Goal: Information Seeking & Learning: Compare options

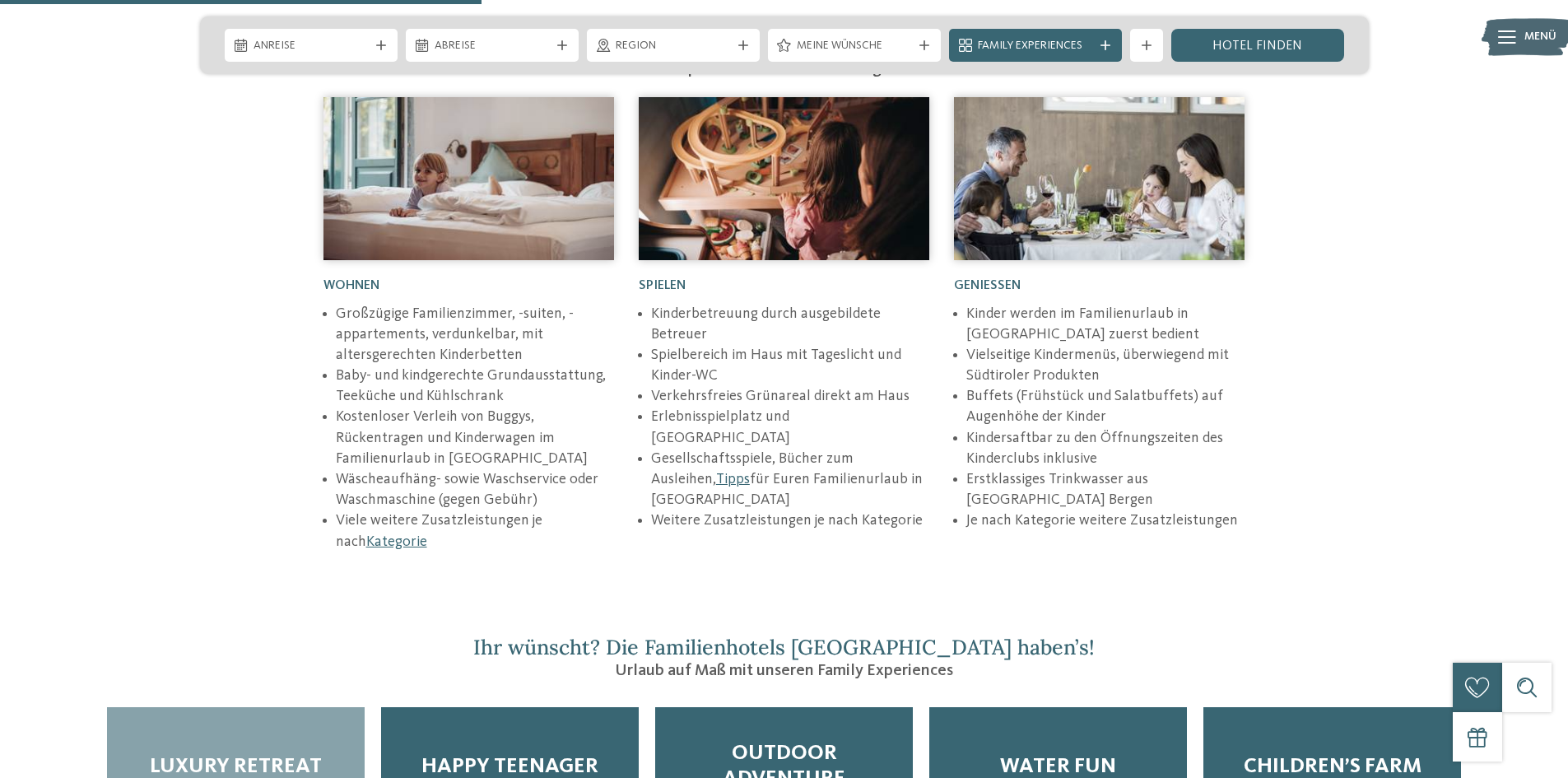
scroll to position [2633, 0]
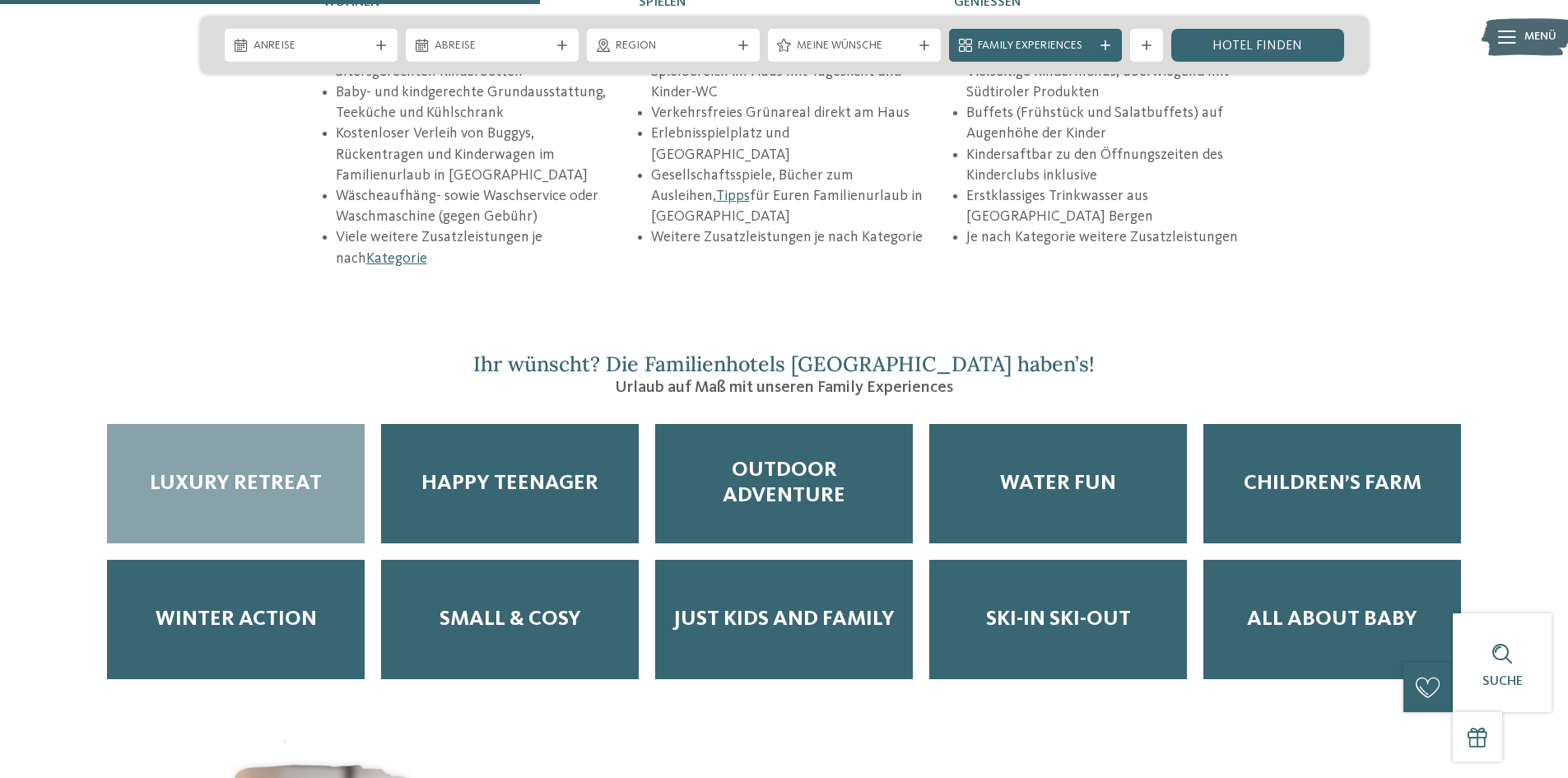
click at [244, 471] on span "Luxury Retreat" at bounding box center [235, 483] width 172 height 25
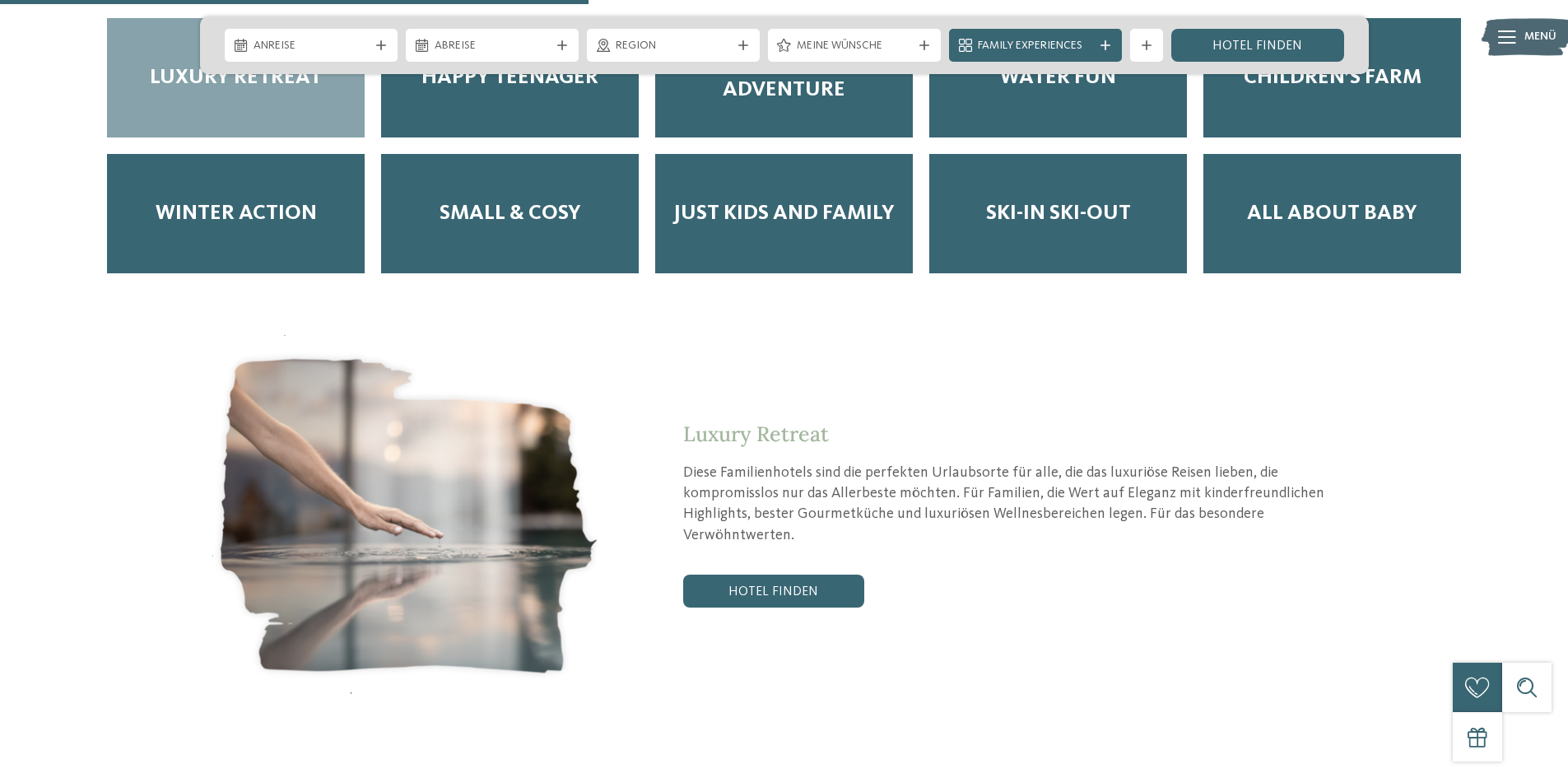
scroll to position [3045, 0]
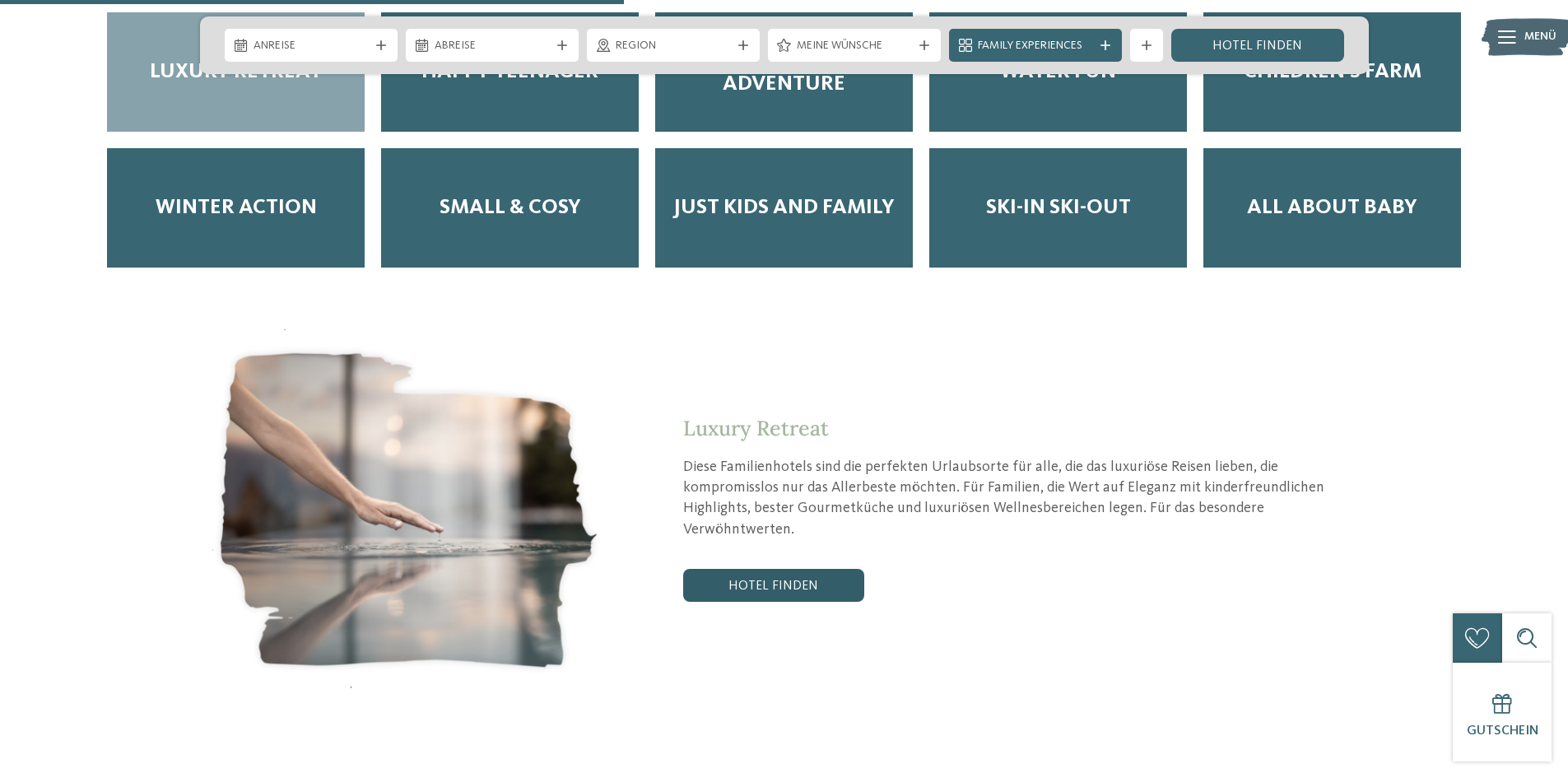
click at [715, 568] on link "Hotel finden" at bounding box center [773, 584] width 181 height 33
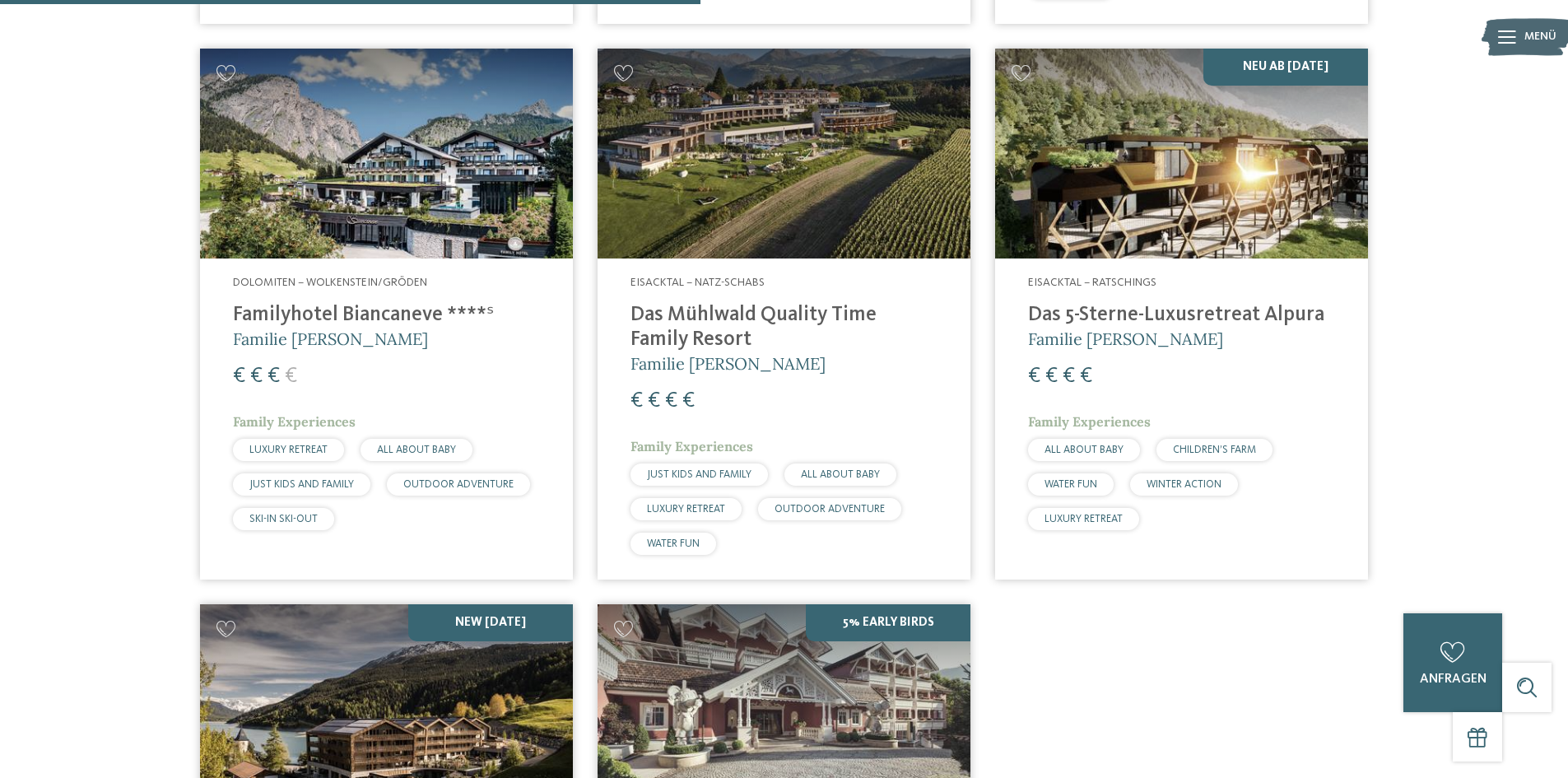
scroll to position [1116, 0]
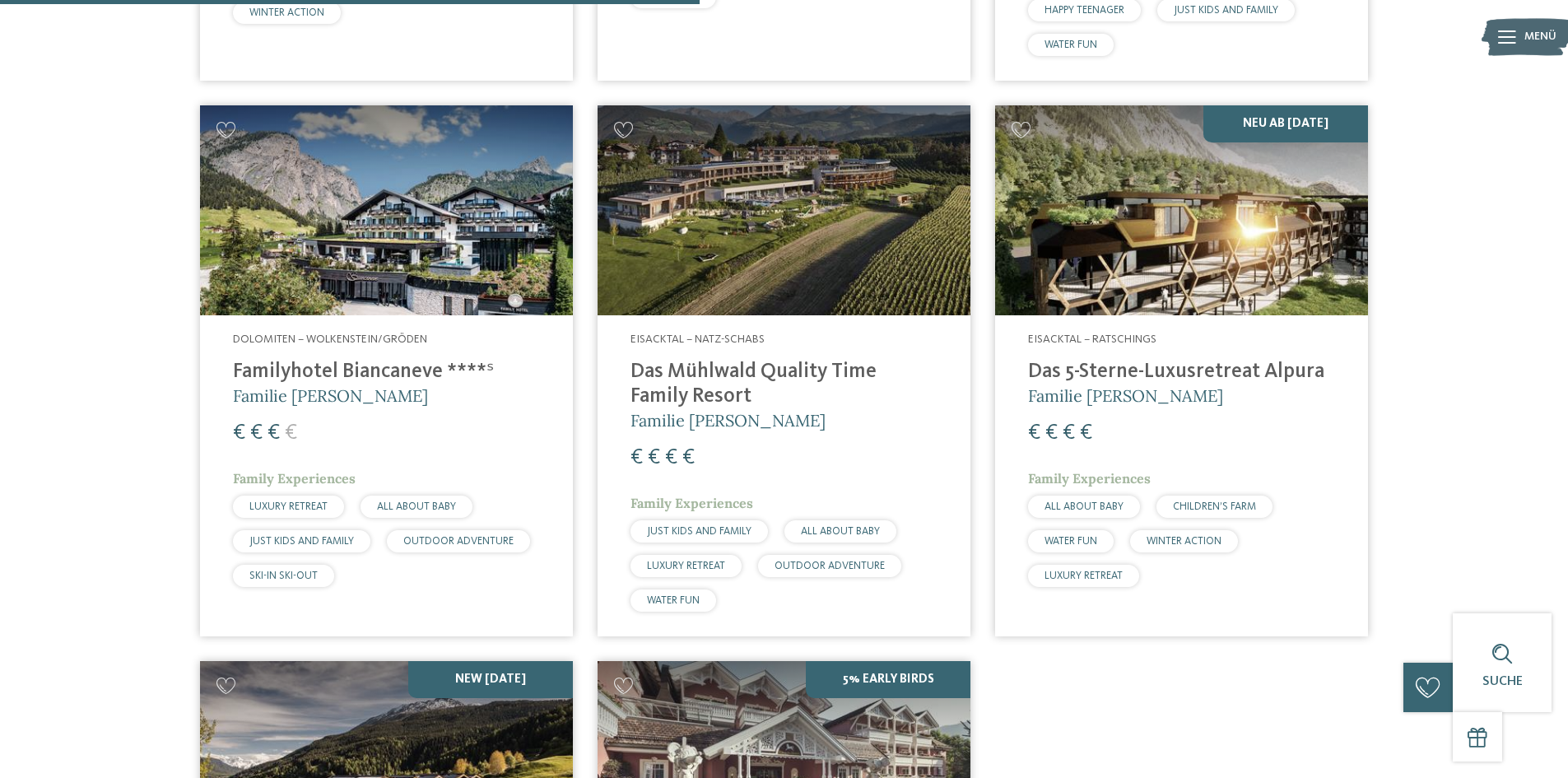
click at [655, 383] on h4 "Das Mühlwald Quality Time Family Resort" at bounding box center [783, 384] width 307 height 49
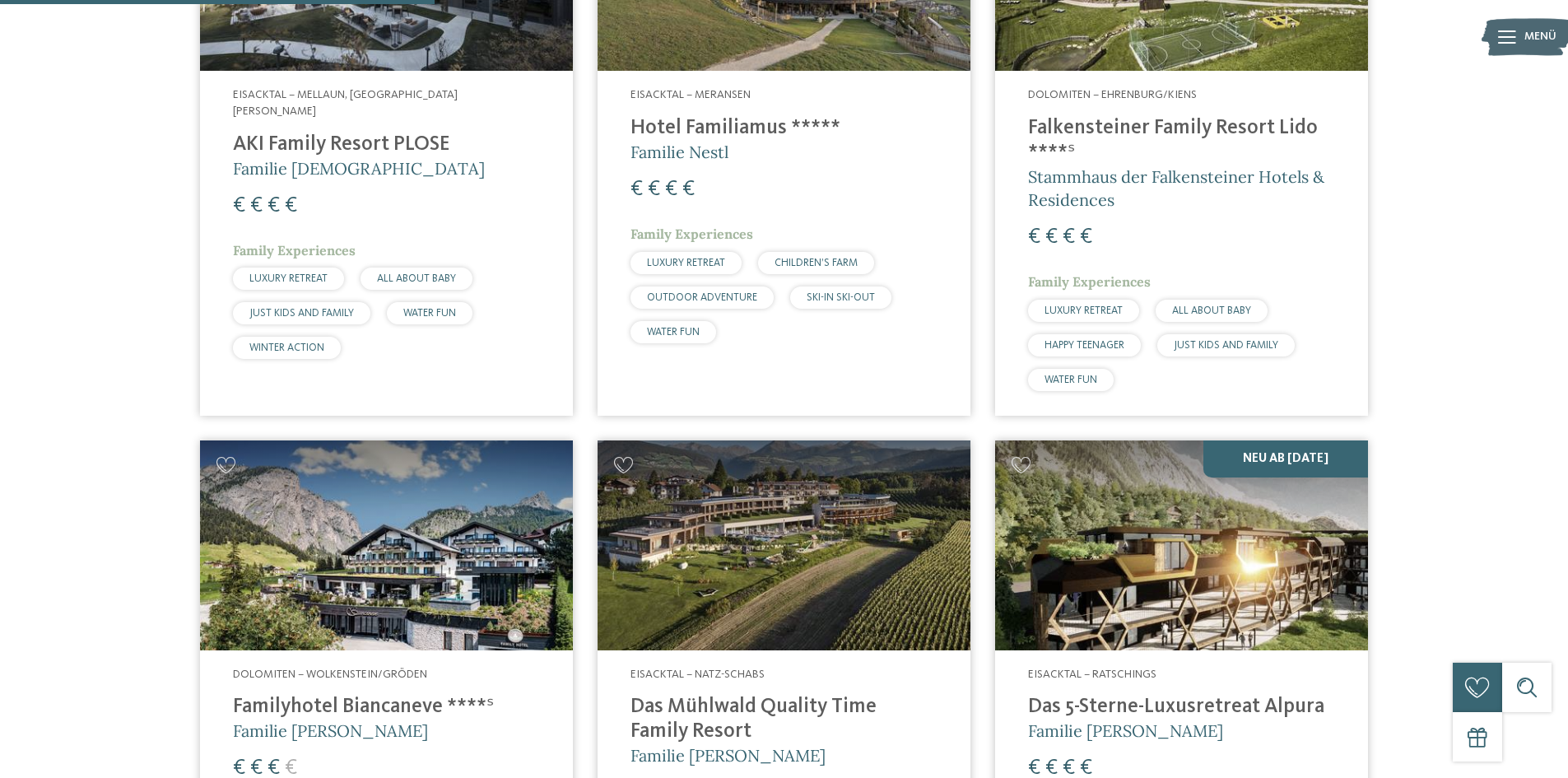
scroll to position [786, 0]
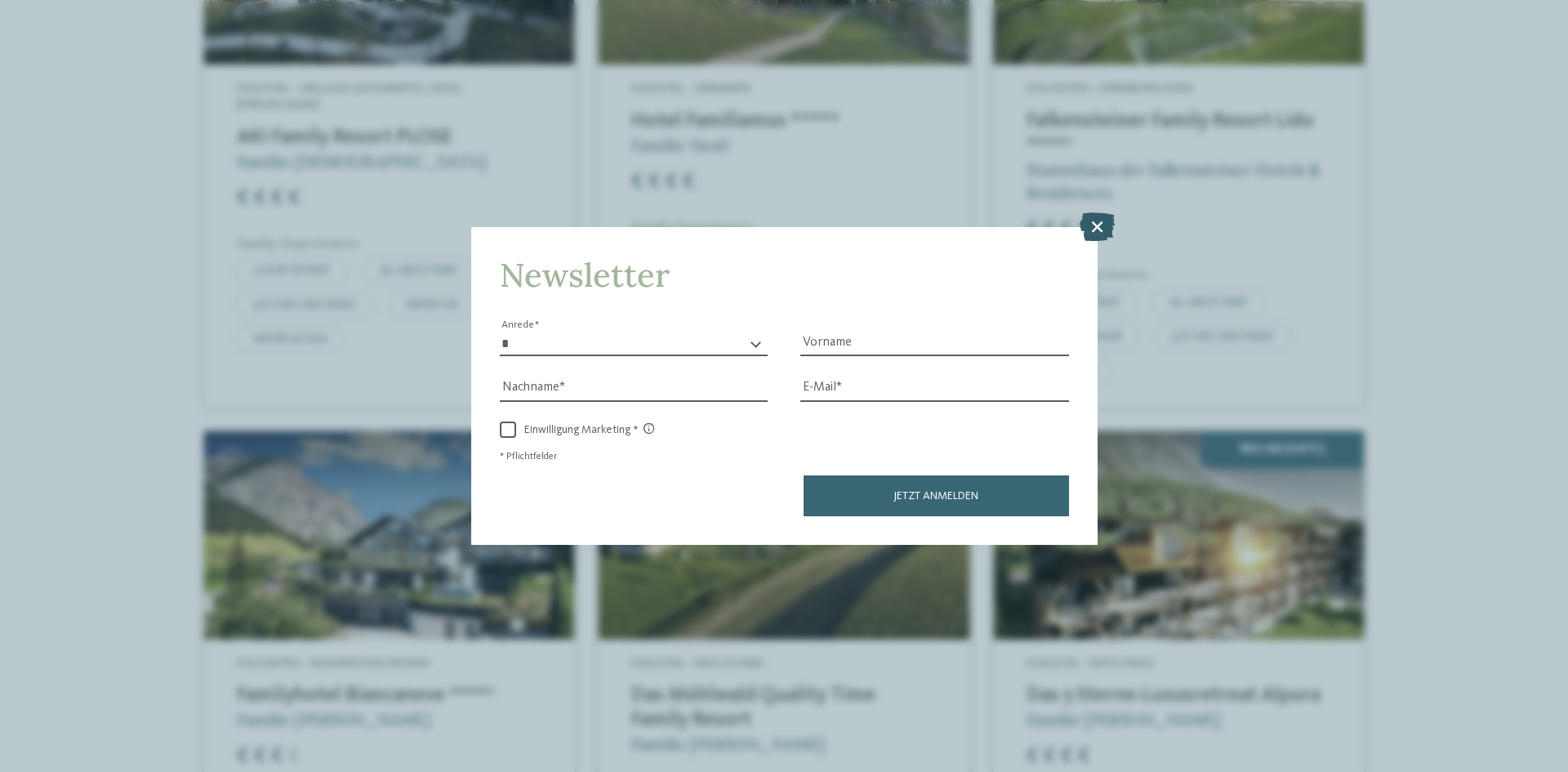
click at [1098, 221] on icon at bounding box center [1098, 227] width 35 height 29
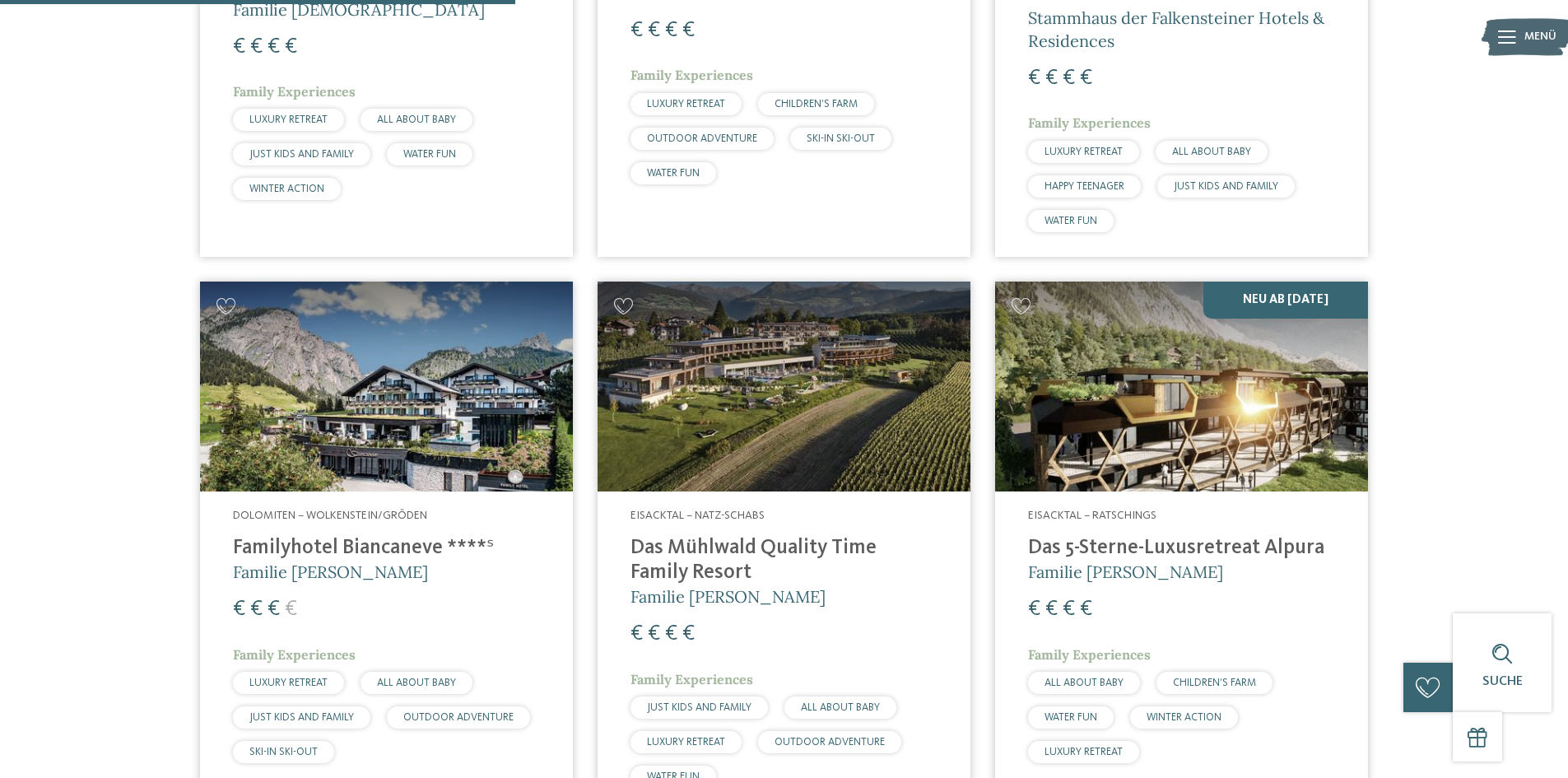
scroll to position [951, 0]
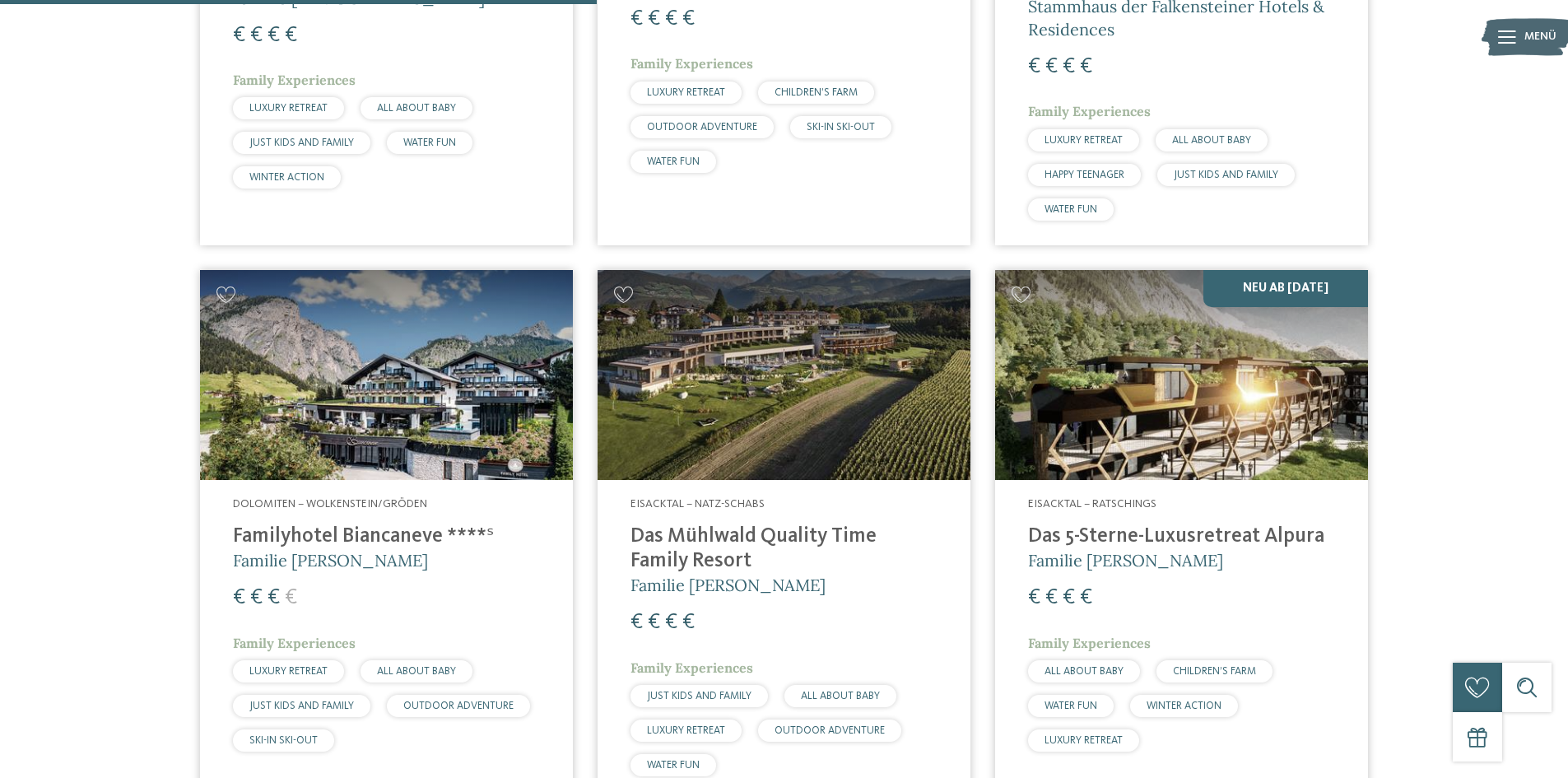
click at [1160, 546] on h4 "Das 5-Sterne-Luxusretreat Alpura" at bounding box center [1181, 536] width 307 height 25
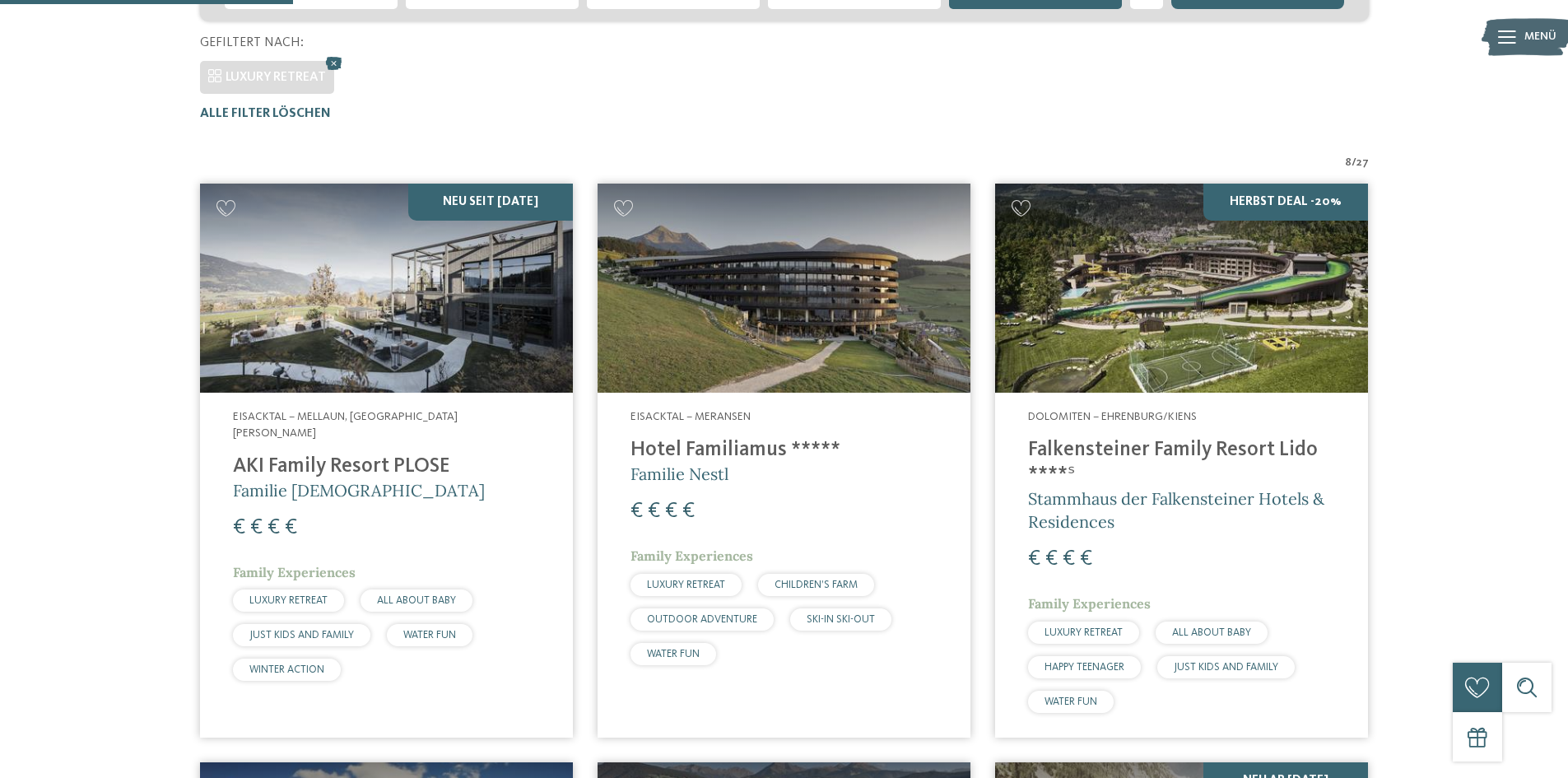
scroll to position [458, 0]
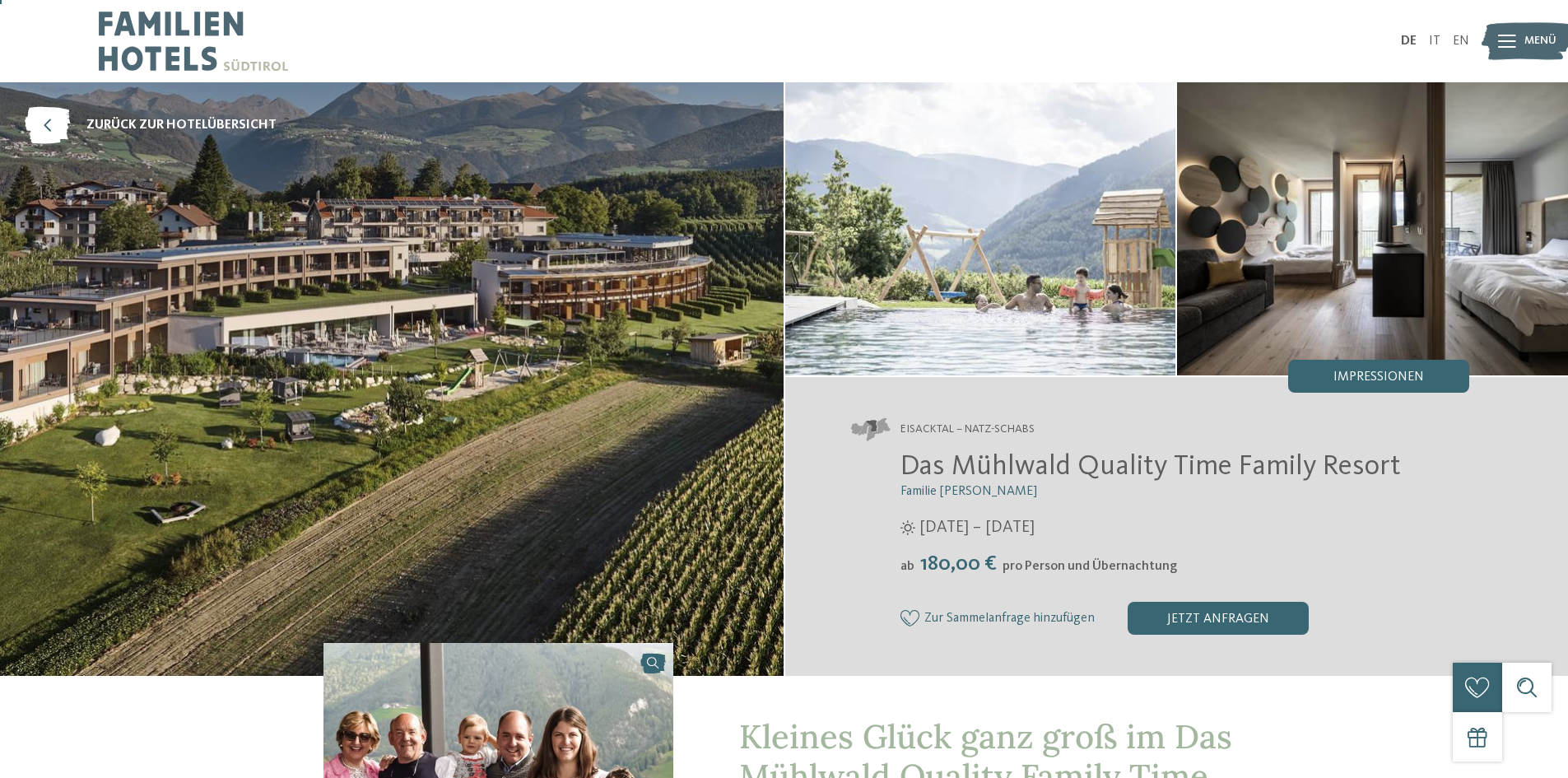
scroll to position [82, 0]
